Goal: Task Accomplishment & Management: Use online tool/utility

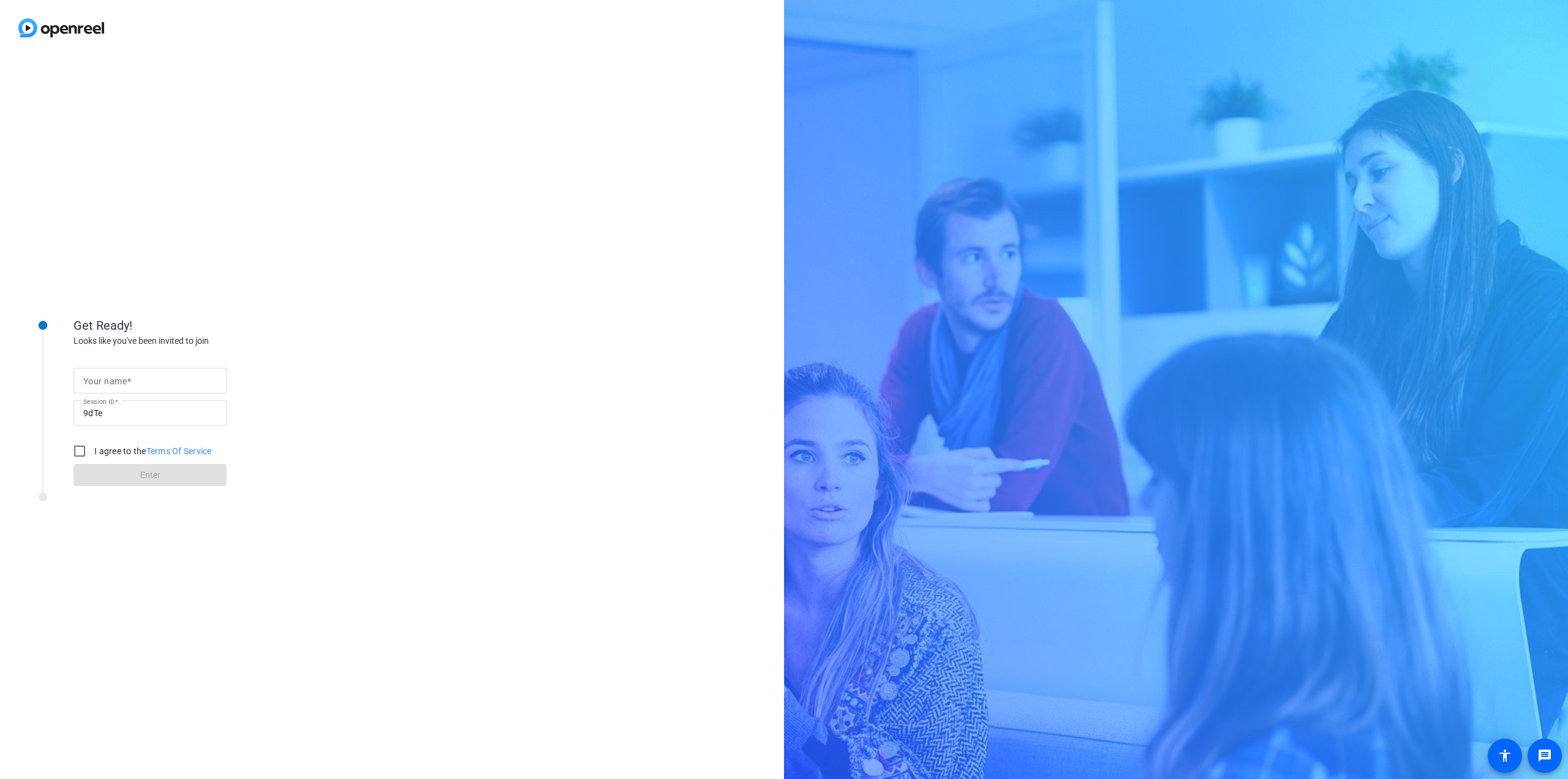
click at [169, 383] on input "Your name" at bounding box center [149, 380] width 133 height 14
click at [188, 386] on input "Your name" at bounding box center [149, 380] width 133 height 14
type input "Max"
drag, startPoint x: 80, startPoint y: 447, endPoint x: 85, endPoint y: 452, distance: 7.1
click at [81, 447] on input "I agree to the Terms Of Service" at bounding box center [79, 451] width 25 height 25
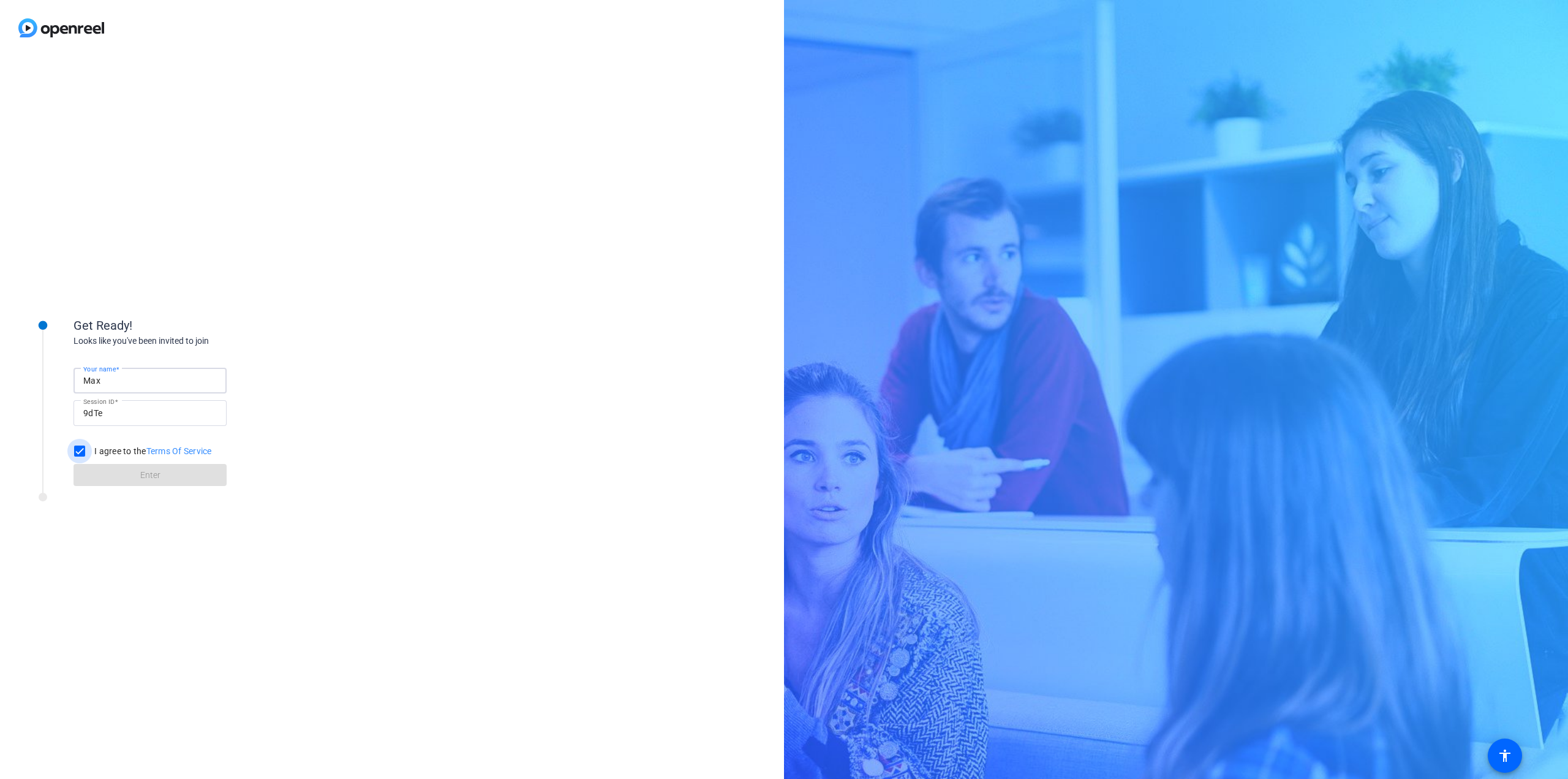
checkbox input "true"
click at [148, 477] on span "Enter" at bounding box center [150, 475] width 20 height 13
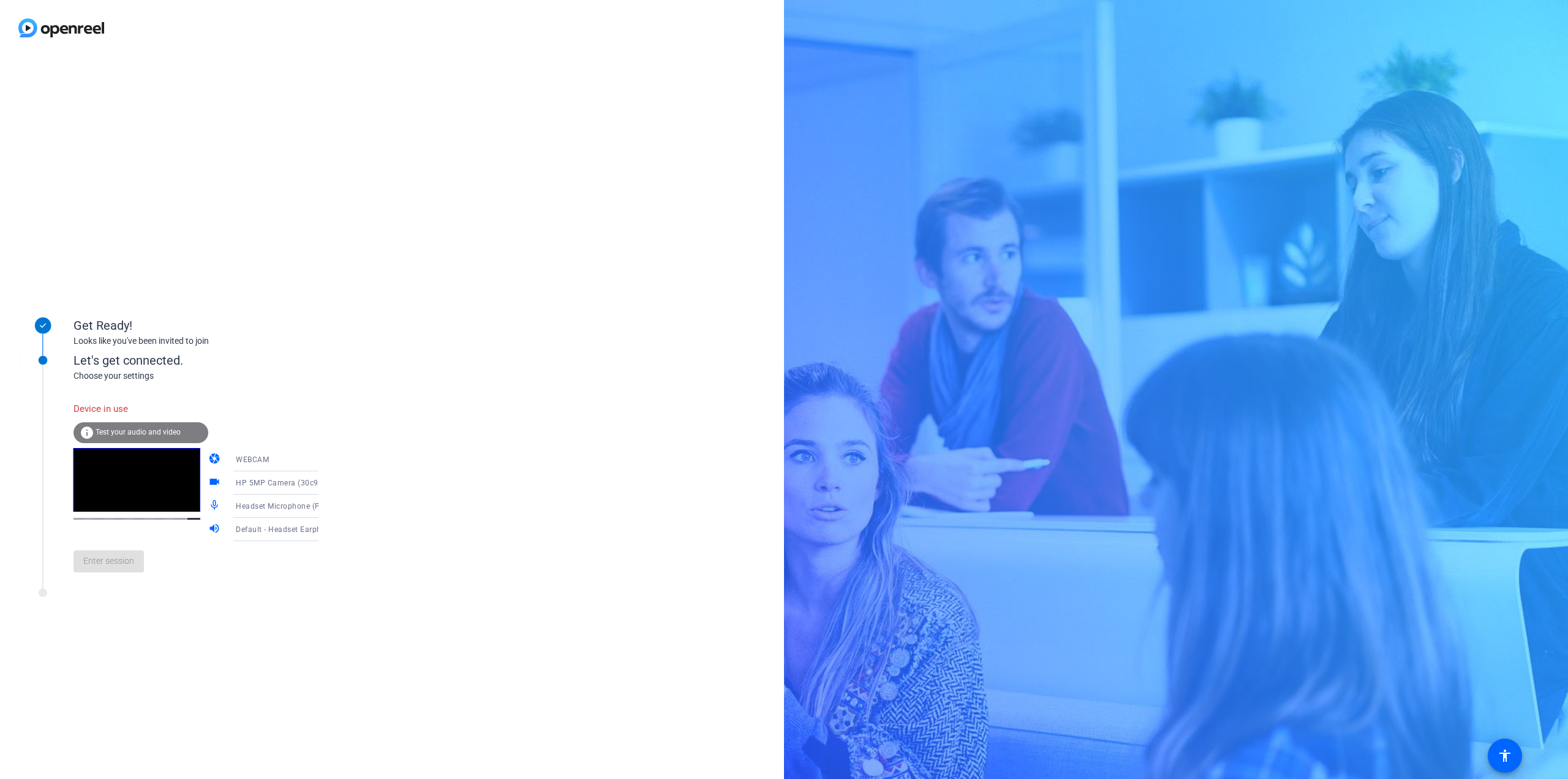
click at [101, 570] on div "Enter session" at bounding box center [208, 561] width 270 height 41
click at [120, 405] on div "Device in use" at bounding box center [140, 409] width 135 height 26
click at [91, 432] on mat-icon "info" at bounding box center [87, 433] width 14 height 14
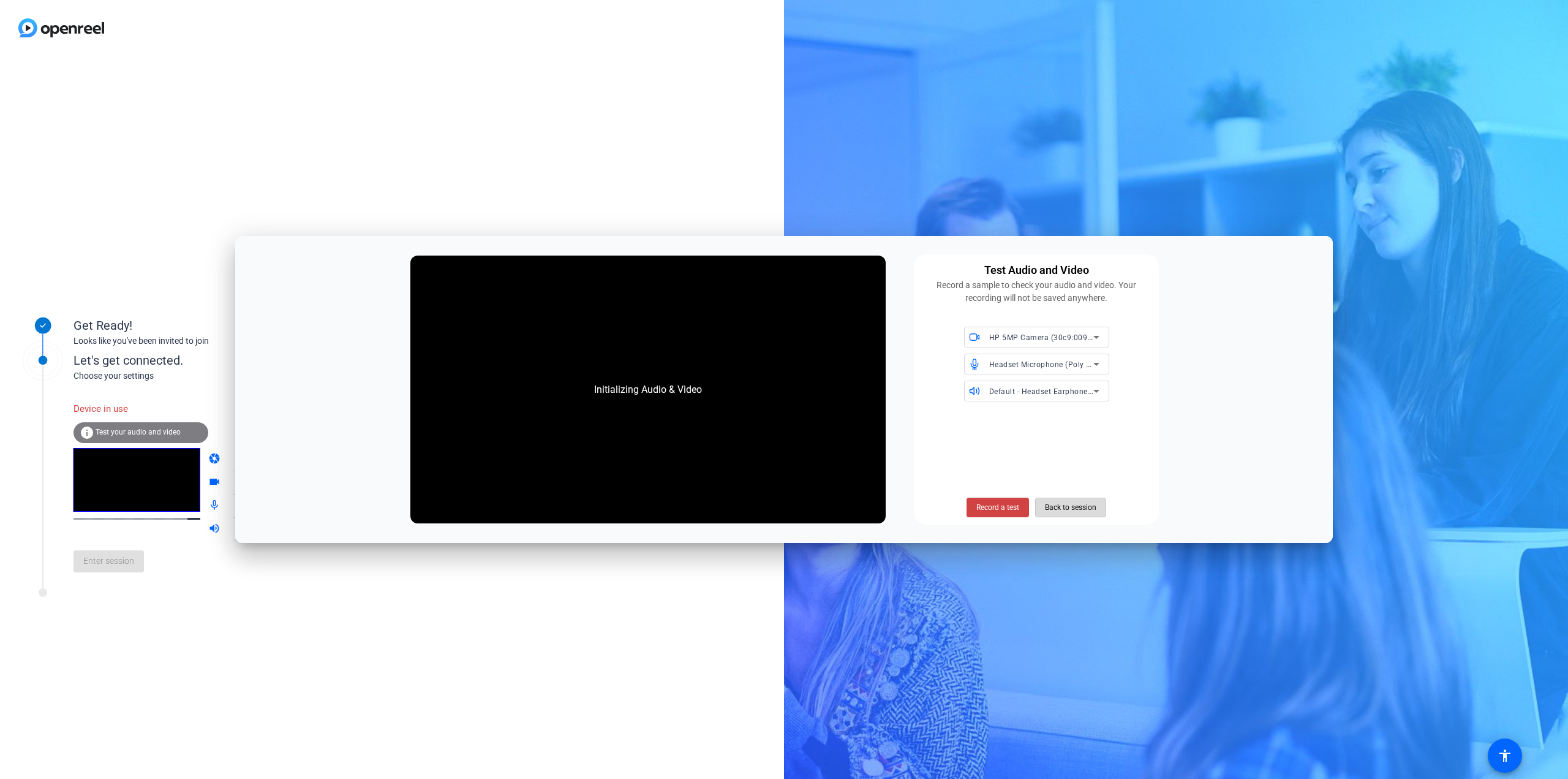
click at [1072, 512] on span "Back to session" at bounding box center [1070, 507] width 51 height 23
